Goal: Task Accomplishment & Management: Use online tool/utility

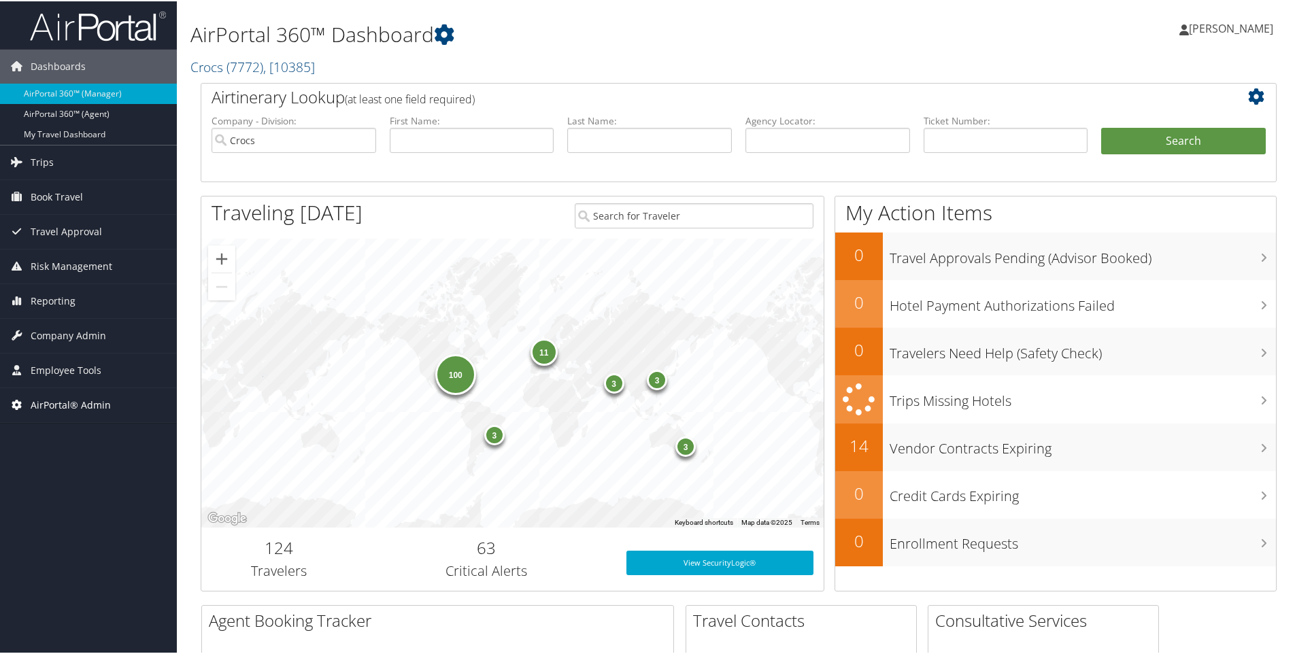
click at [67, 399] on span "AirPortal® Admin" at bounding box center [71, 404] width 80 height 34
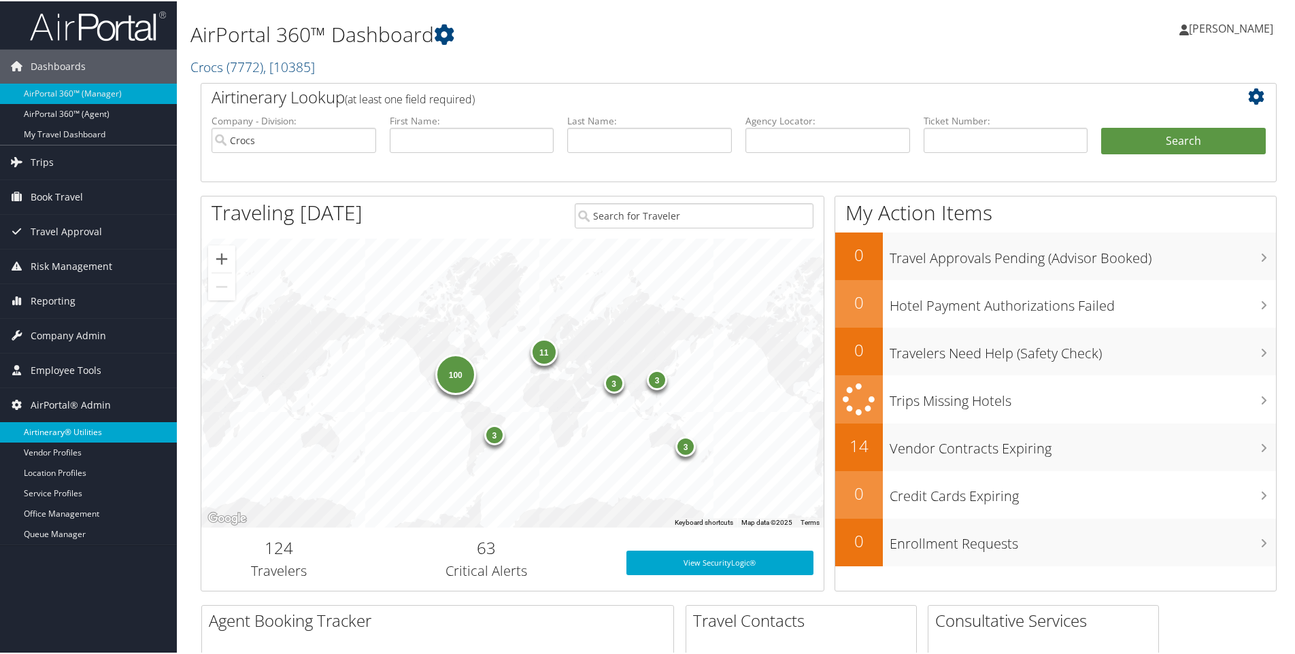
click at [67, 427] on link "Airtinerary® Utilities" at bounding box center [88, 431] width 177 height 20
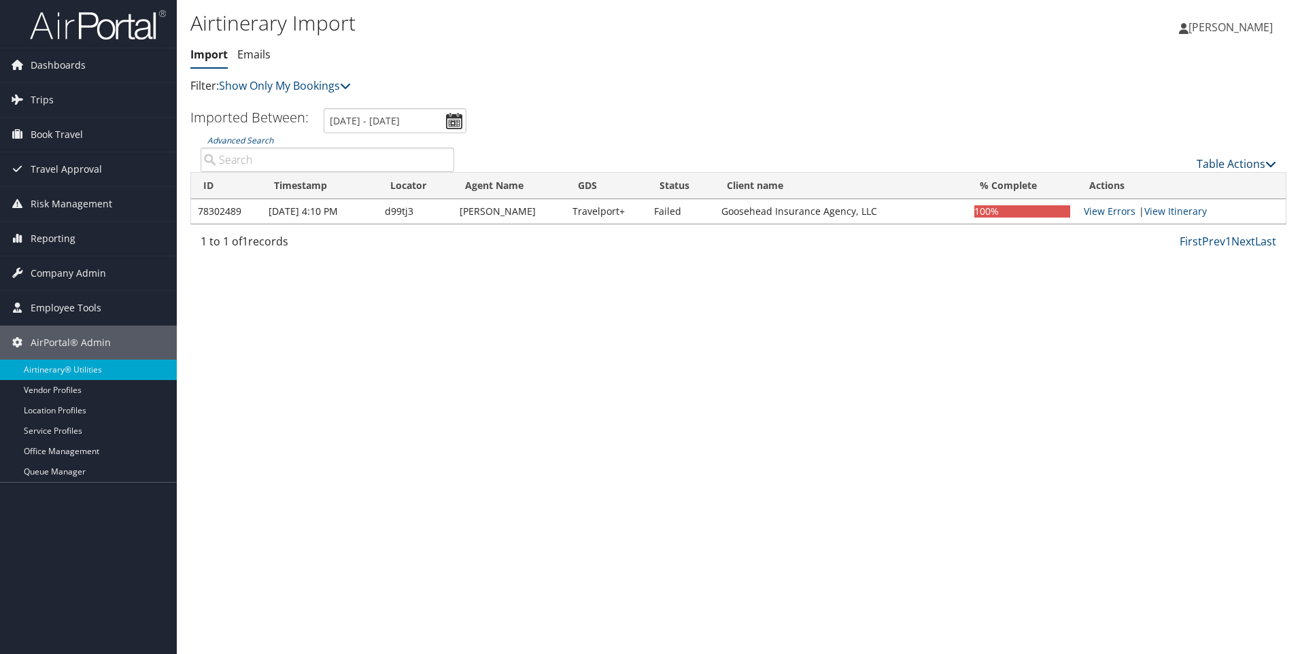
click at [1238, 163] on link "Table Actions" at bounding box center [1237, 163] width 80 height 15
click at [1145, 210] on link "Import Itinerary" at bounding box center [1191, 208] width 179 height 23
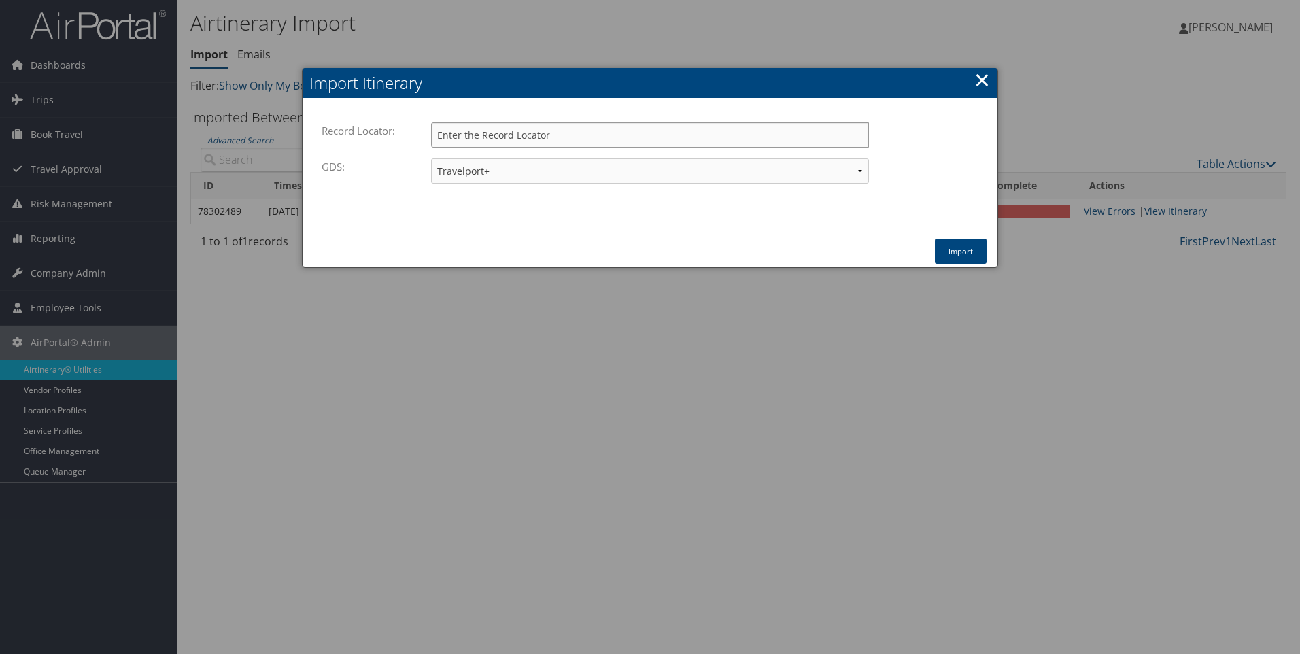
click at [528, 129] on input "Record Locator:" at bounding box center [650, 134] width 438 height 25
type input "ch1vkg"
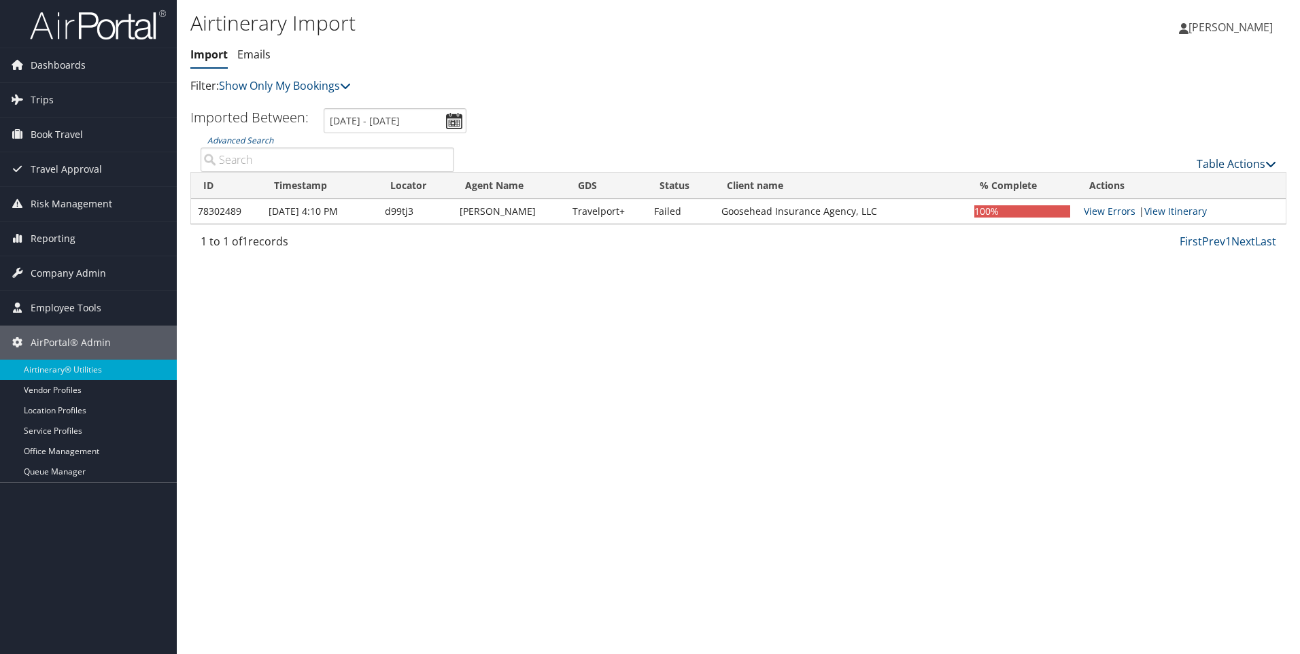
click at [1228, 165] on link "Table Actions" at bounding box center [1237, 163] width 80 height 15
click at [1165, 207] on link "Import Itinerary" at bounding box center [1191, 208] width 179 height 23
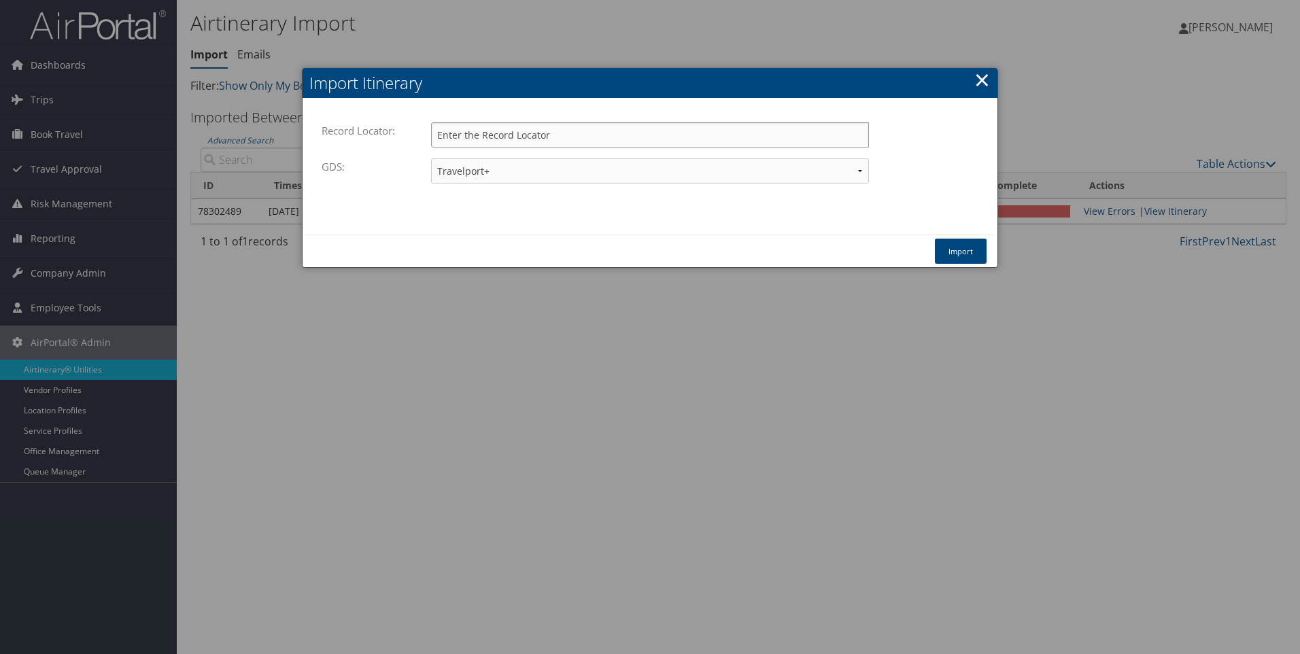
click at [503, 134] on input "Record Locator:" at bounding box center [650, 134] width 438 height 25
type input "ch356j"
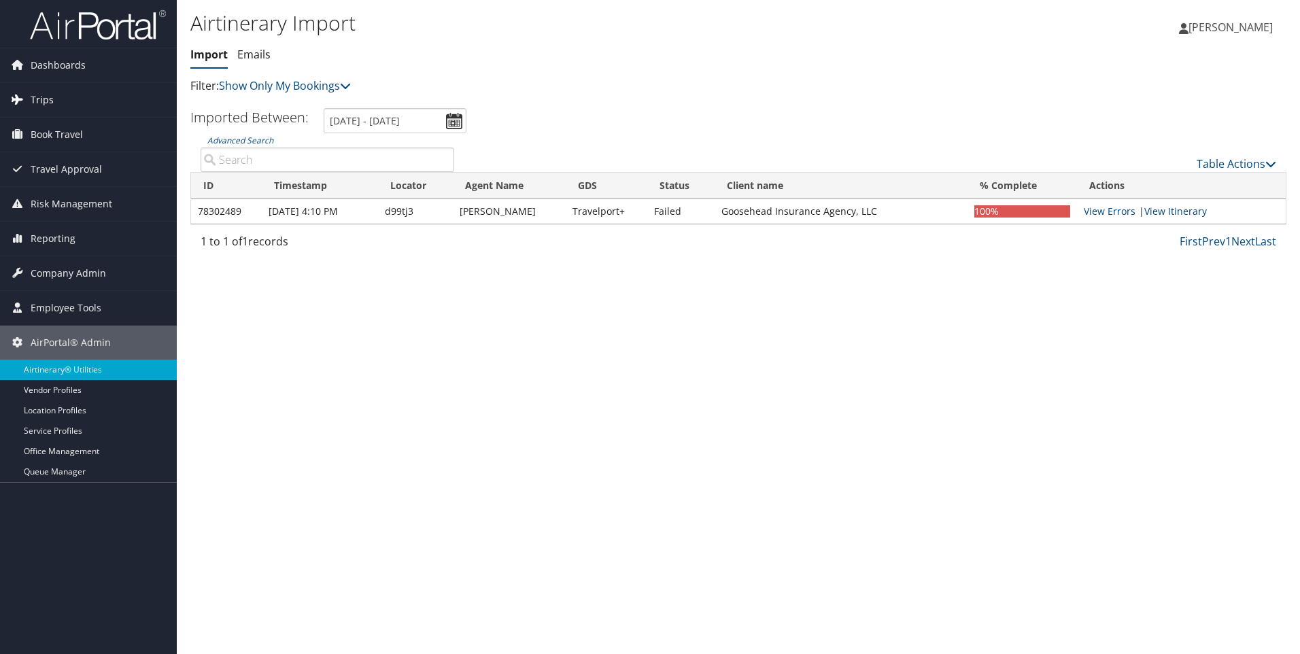
click at [33, 91] on span "Trips" at bounding box center [42, 100] width 23 height 34
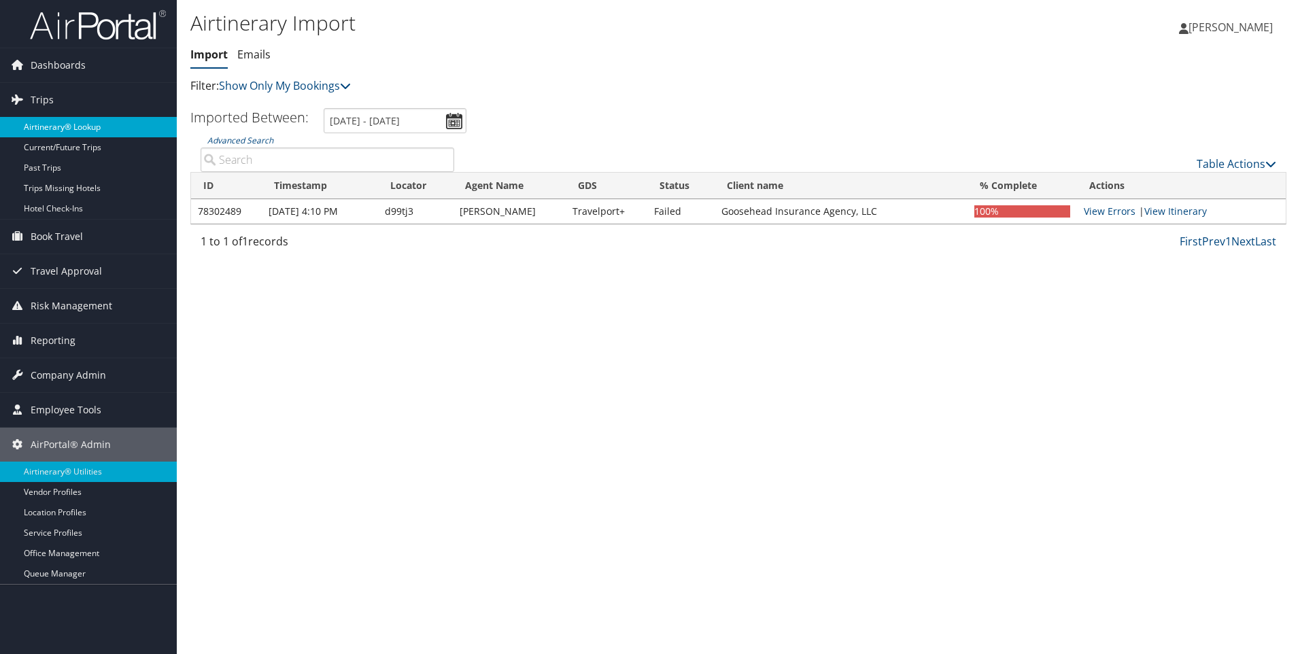
click at [71, 127] on link "Airtinerary® Lookup" at bounding box center [88, 127] width 177 height 20
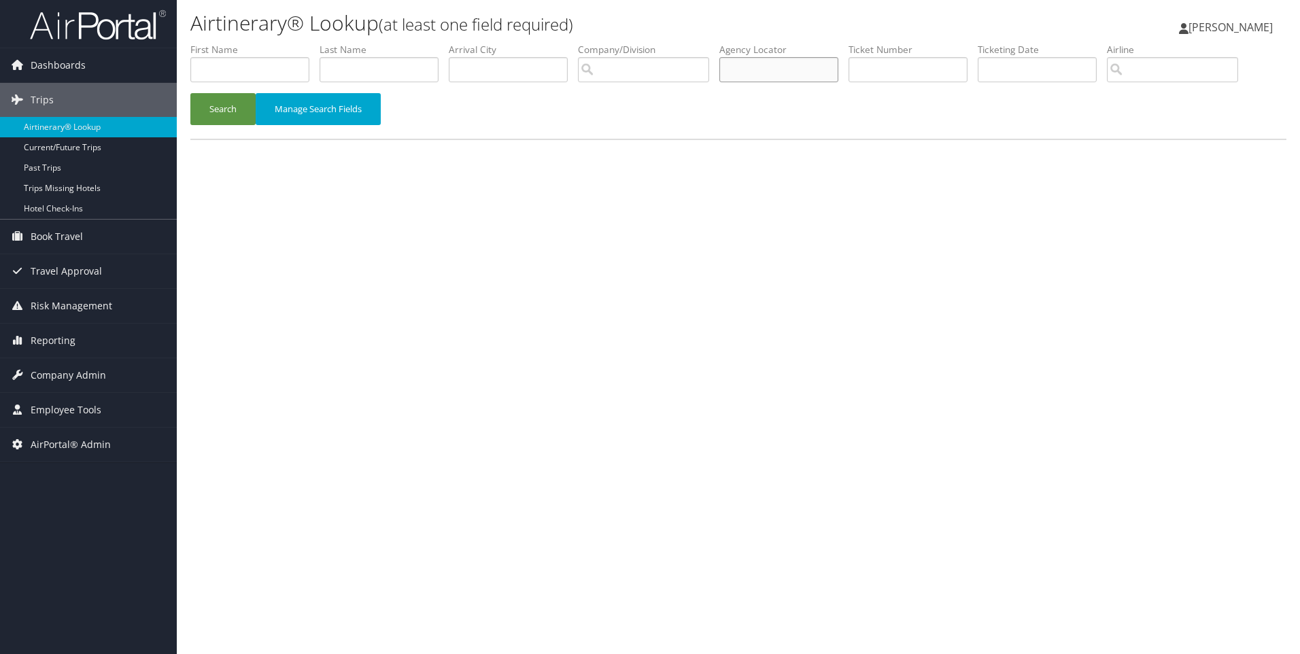
click at [786, 72] on input "text" at bounding box center [779, 69] width 119 height 25
click at [190, 93] on button "Search" at bounding box center [222, 109] width 65 height 32
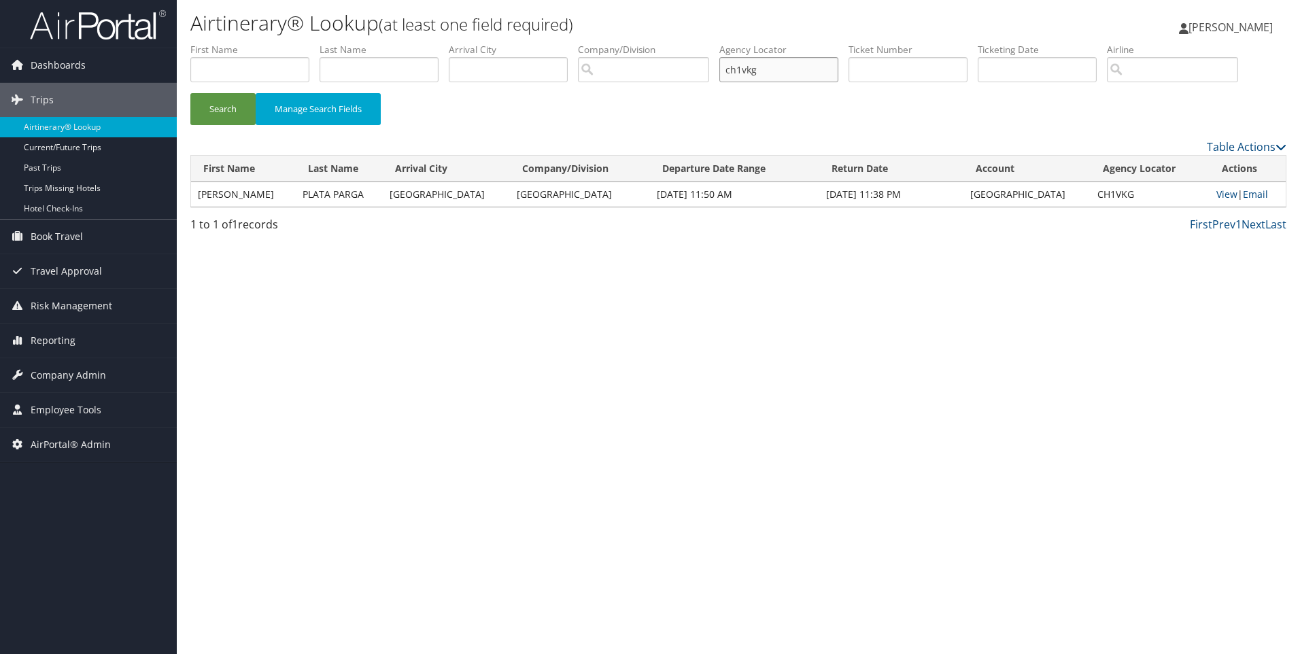
drag, startPoint x: 773, startPoint y: 71, endPoint x: 720, endPoint y: 72, distance: 53.1
click at [720, 43] on ul "First Name Last Name Departure City Arrival City Company/Division Airport/City …" at bounding box center [738, 43] width 1096 height 0
type input "dc3br9"
click at [190, 93] on button "Search" at bounding box center [222, 109] width 65 height 32
click at [1217, 195] on link "View" at bounding box center [1227, 194] width 21 height 13
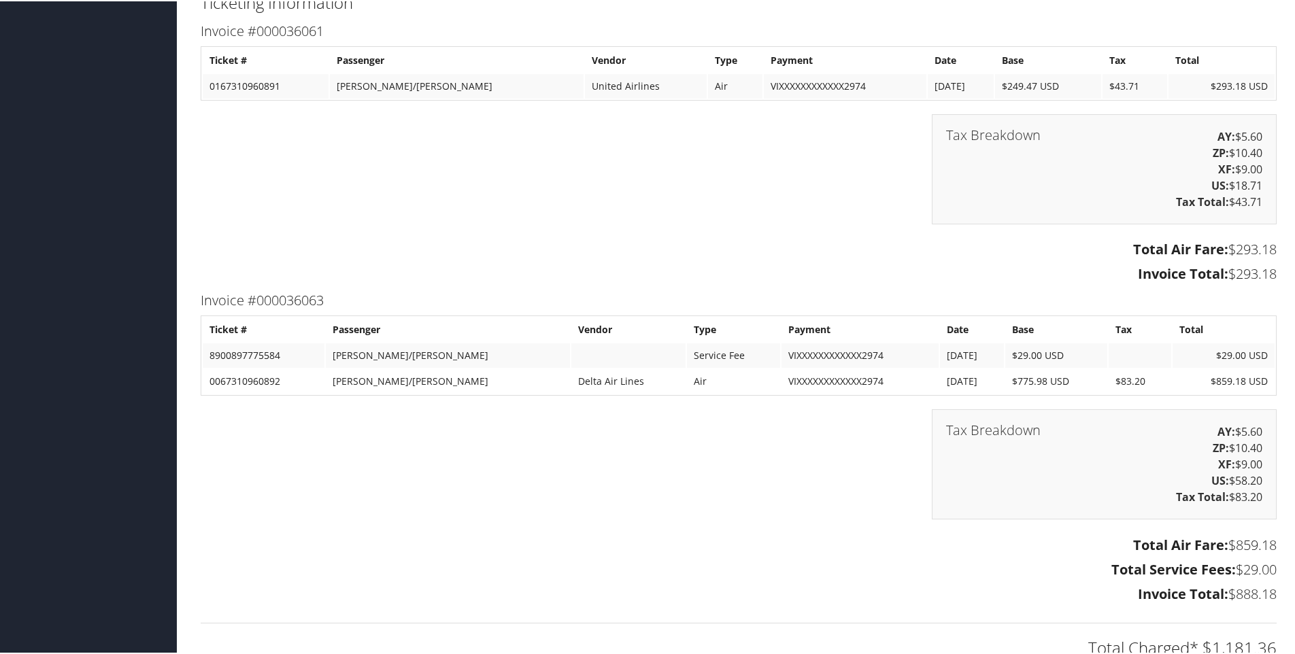
scroll to position [1768, 0]
